Goal: Find contact information: Find contact information

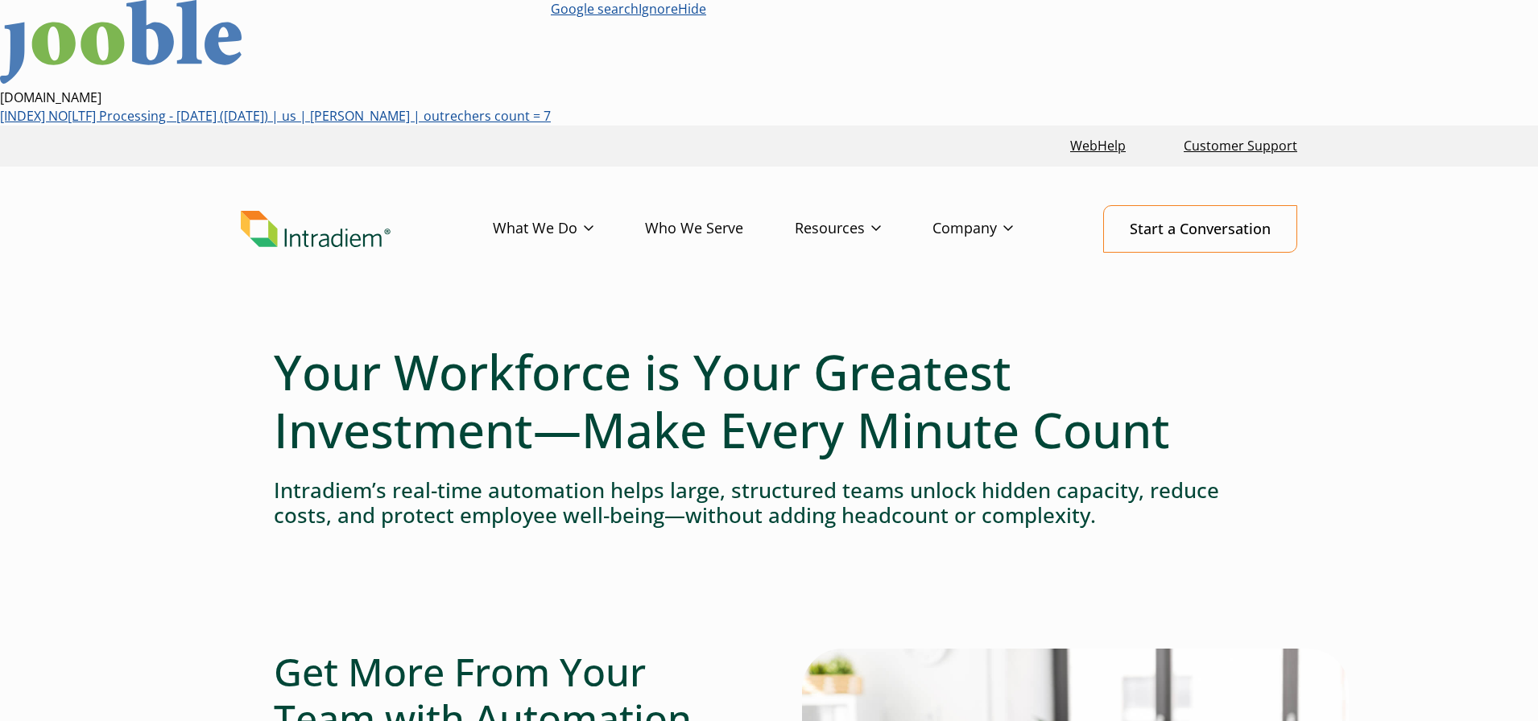
click at [706, 8] on link "Hide" at bounding box center [692, 9] width 28 height 18
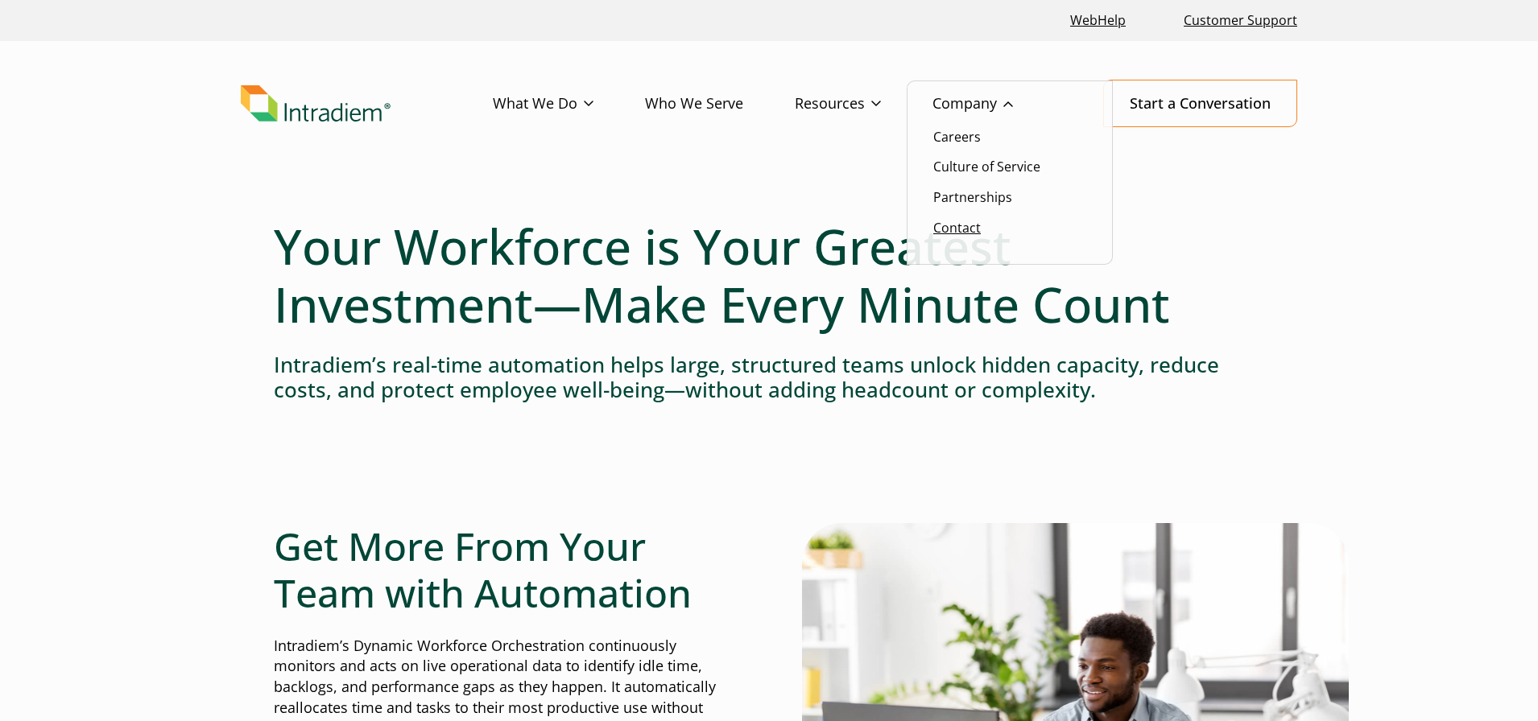
click at [968, 234] on link "Contact" at bounding box center [956, 228] width 47 height 18
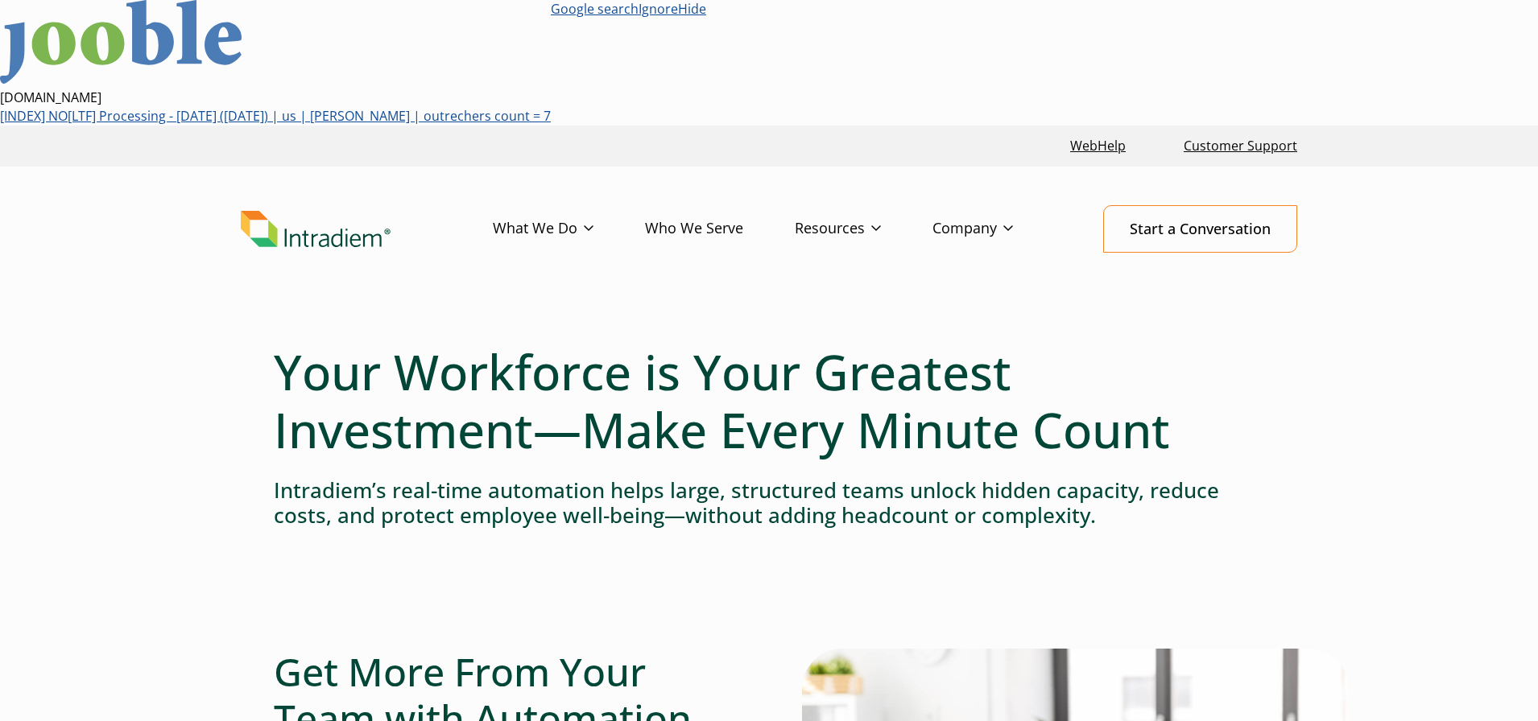
drag, startPoint x: 227, startPoint y: 174, endPoint x: 510, endPoint y: 153, distance: 284.1
click at [227, 174] on header "Menu What We Do Platform Who We Serve Resources Blog Events & Webinars News Suc…" at bounding box center [769, 242] width 1538 height 151
drag, startPoint x: 1384, startPoint y: 369, endPoint x: 923, endPoint y: 340, distance: 462.2
click at [706, 12] on link "Hide" at bounding box center [692, 9] width 28 height 18
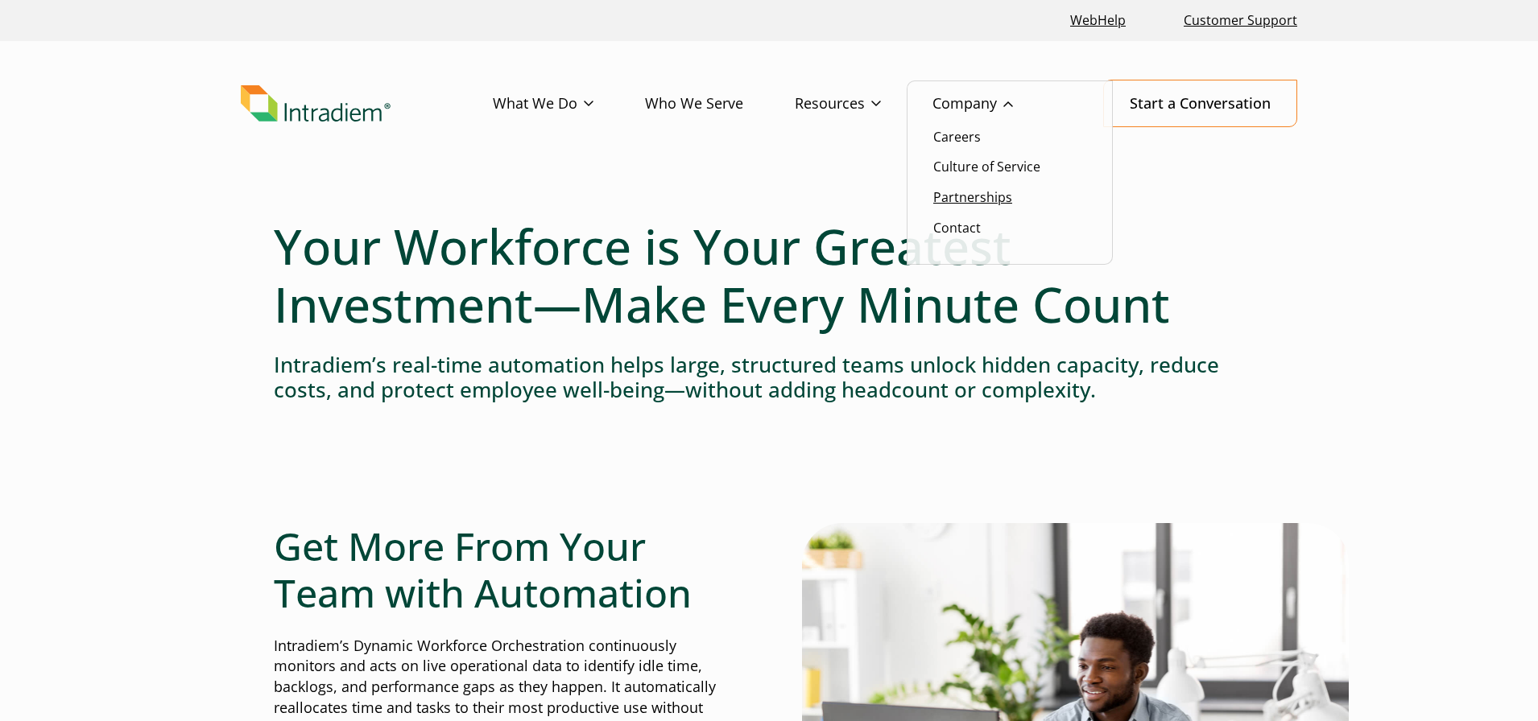
click at [964, 198] on link "Partnerships" at bounding box center [972, 197] width 79 height 18
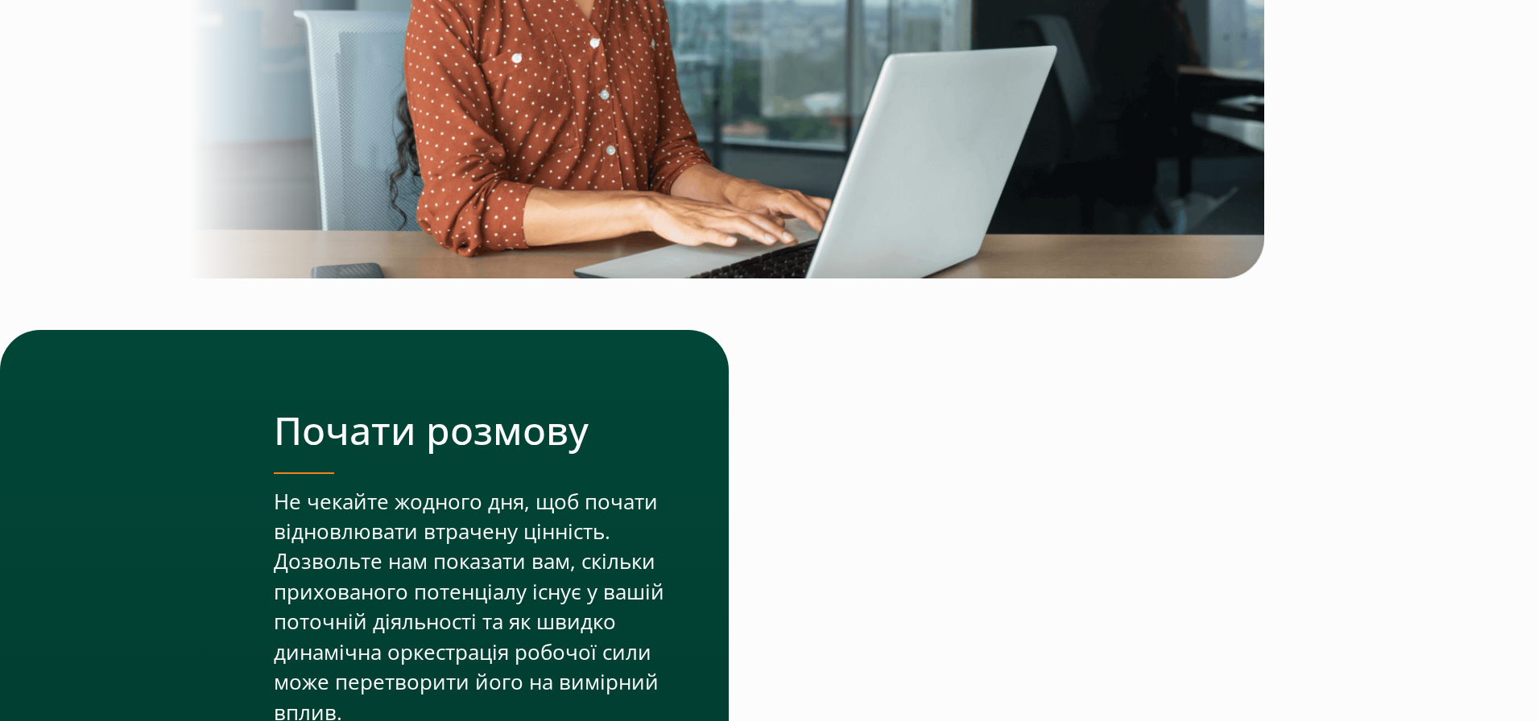
scroll to position [5377, 0]
